Goal: Information Seeking & Learning: Find specific fact

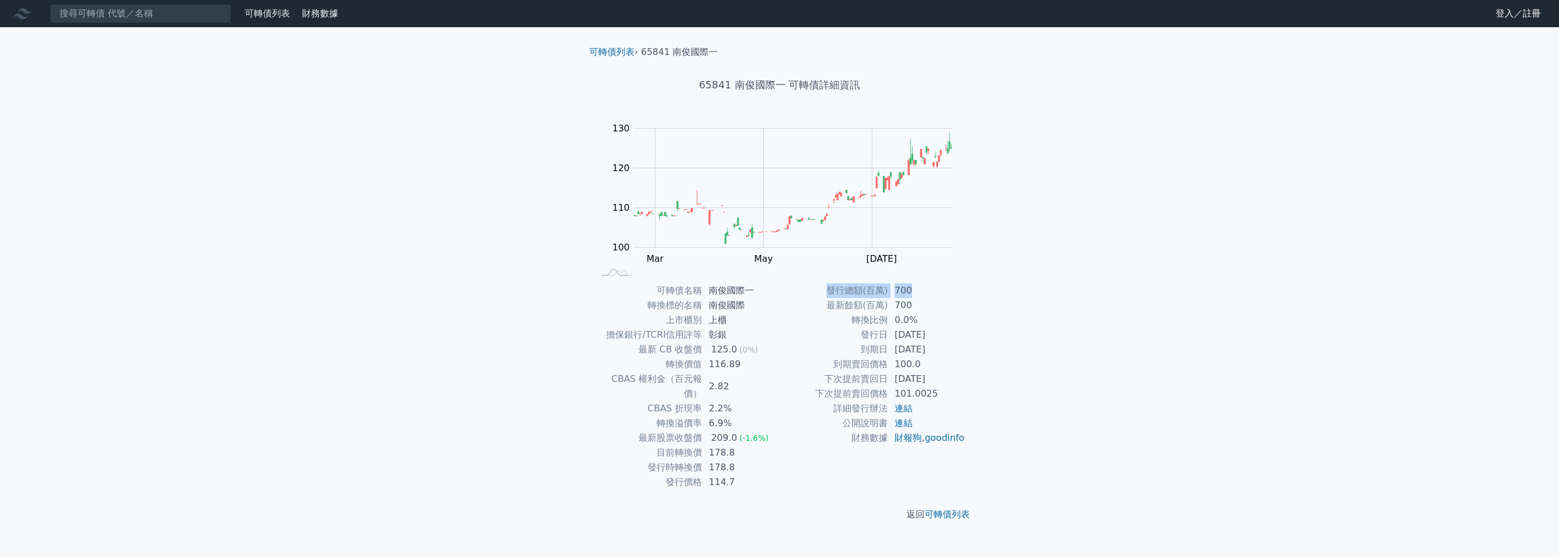
drag, startPoint x: 811, startPoint y: 288, endPoint x: 918, endPoint y: 291, distance: 106.5
click at [918, 291] on tr "發行總額(百萬) 700" at bounding box center [873, 290] width 186 height 15
copy tr "發行總額(百萬) 700"
drag, startPoint x: 742, startPoint y: 453, endPoint x: 710, endPoint y: 448, distance: 31.5
click at [710, 460] on td "178.8" at bounding box center [741, 467] width 78 height 15
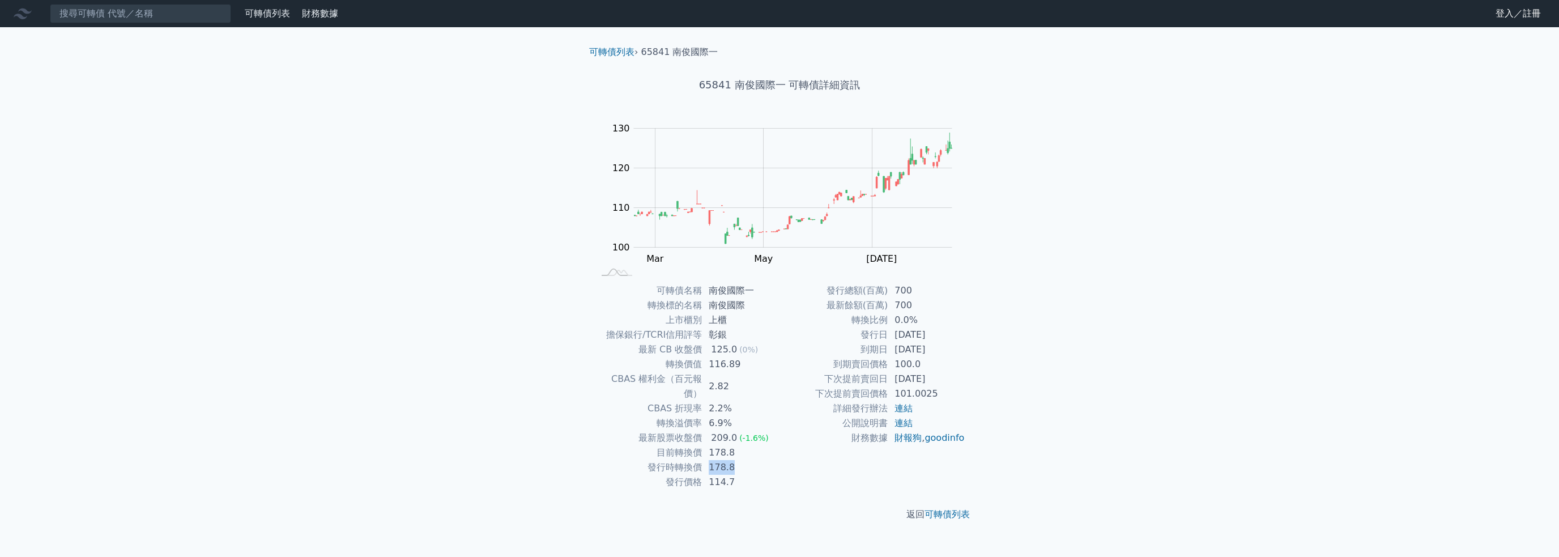
click at [721, 460] on td "178.8" at bounding box center [741, 467] width 78 height 15
drag, startPoint x: 657, startPoint y: 437, endPoint x: 692, endPoint y: 437, distance: 35.7
click at [692, 445] on td "目前轉換價" at bounding box center [648, 452] width 108 height 15
click at [679, 445] on td "目前轉換價" at bounding box center [648, 452] width 108 height 15
click at [677, 445] on td "目前轉換價" at bounding box center [648, 452] width 108 height 15
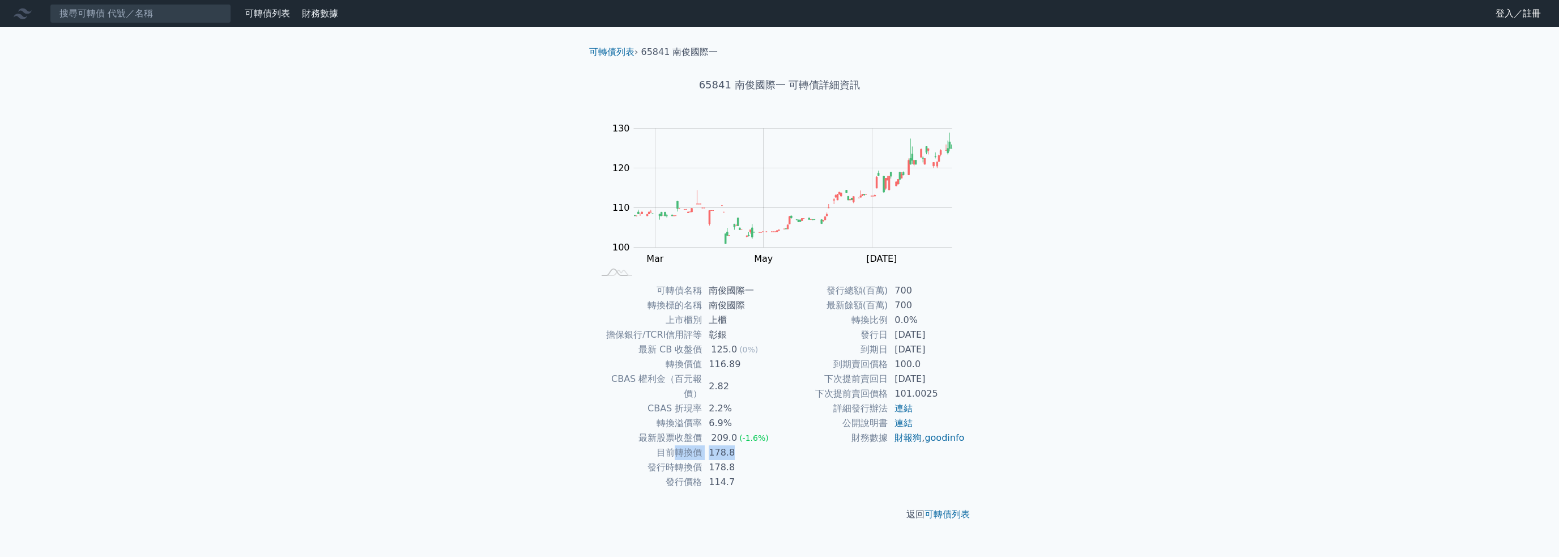
drag, startPoint x: 676, startPoint y: 440, endPoint x: 748, endPoint y: 442, distance: 71.4
click at [748, 445] on tr "目前轉換價 178.8" at bounding box center [687, 452] width 186 height 15
copy tr "轉換價 178.8"
drag, startPoint x: 832, startPoint y: 287, endPoint x: 913, endPoint y: 283, distance: 81.1
click at [913, 283] on tr "發行總額(百萬) 300" at bounding box center [873, 290] width 186 height 15
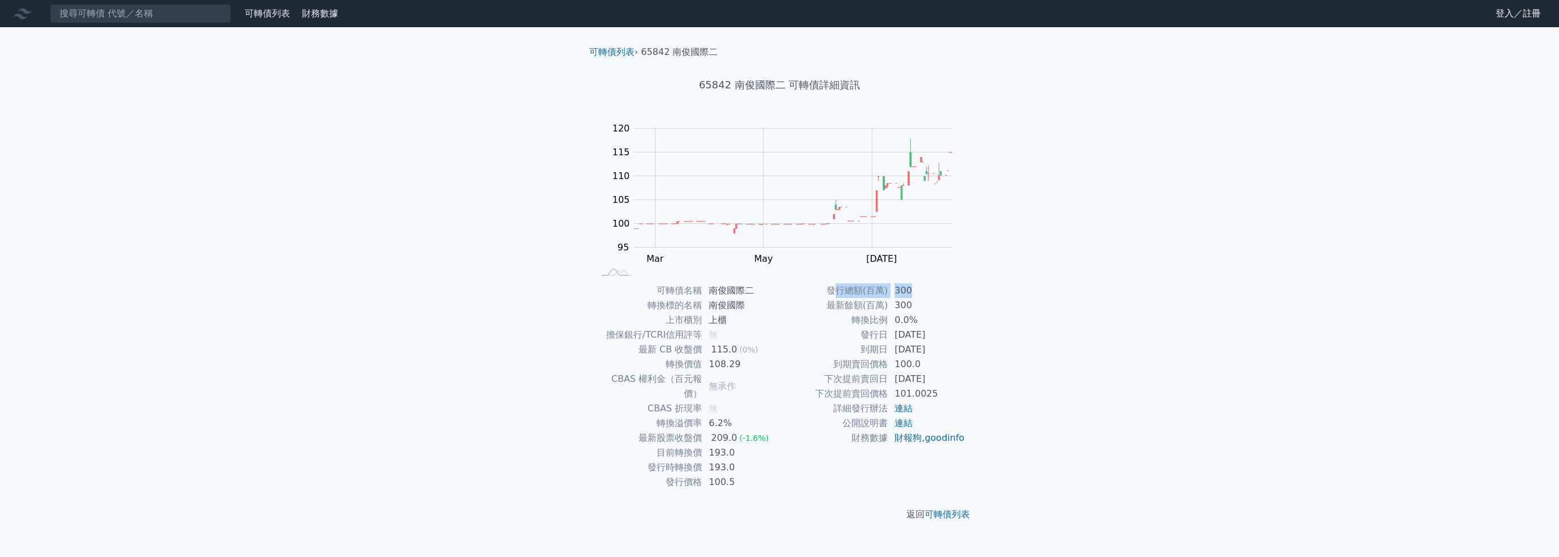
click at [912, 286] on td "300" at bounding box center [927, 290] width 78 height 15
drag, startPoint x: 915, startPoint y: 285, endPoint x: 833, endPoint y: 289, distance: 82.2
click at [833, 289] on tr "發行總額(百萬) 300" at bounding box center [873, 290] width 186 height 15
click at [827, 289] on td "發行總額(百萬)" at bounding box center [834, 290] width 108 height 15
drag, startPoint x: 828, startPoint y: 289, endPoint x: 896, endPoint y: 286, distance: 68.0
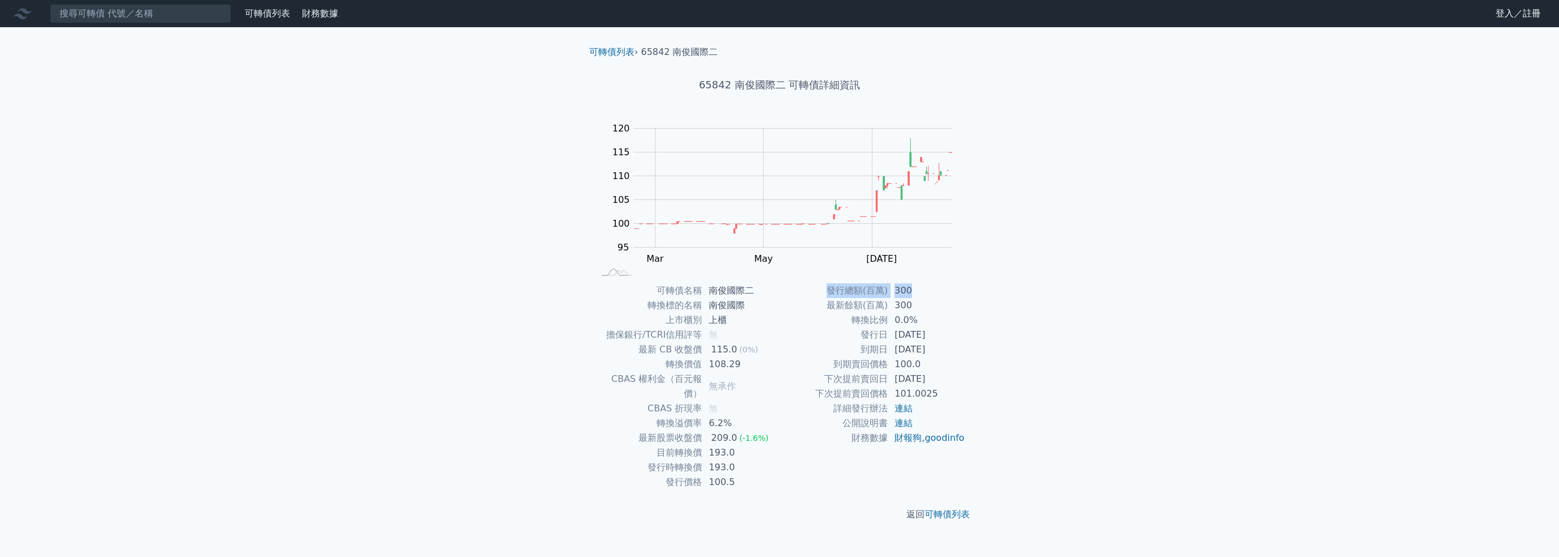
click at [901, 289] on tr "發行總額(百萬) 300" at bounding box center [873, 290] width 186 height 15
copy tr "發行總額(百萬) 300"
drag, startPoint x: 735, startPoint y: 436, endPoint x: 708, endPoint y: 436, distance: 27.2
click at [708, 445] on td "193.0" at bounding box center [741, 452] width 78 height 15
copy td "193.0"
